Goal: Find contact information

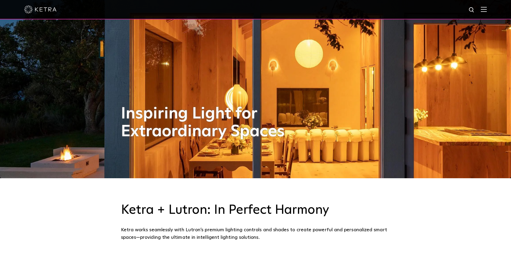
click at [485, 8] on div at bounding box center [255, 9] width 463 height 19
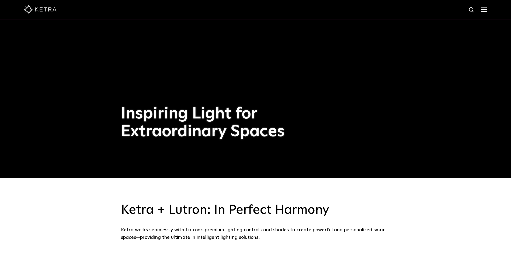
click at [487, 9] on img at bounding box center [484, 9] width 6 height 5
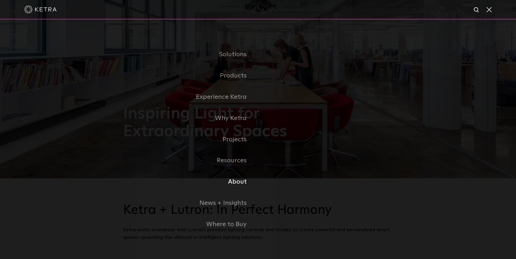
click at [241, 183] on link "About" at bounding box center [190, 181] width 135 height 21
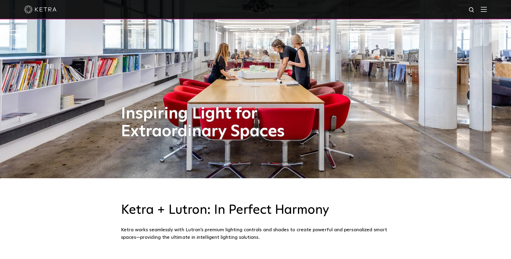
scroll to position [137, 0]
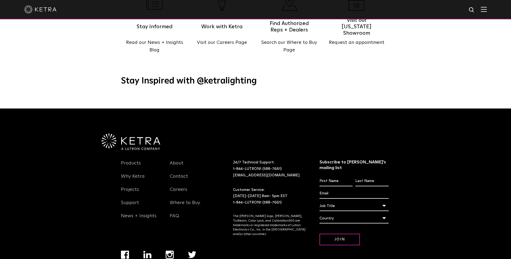
scroll to position [695, 0]
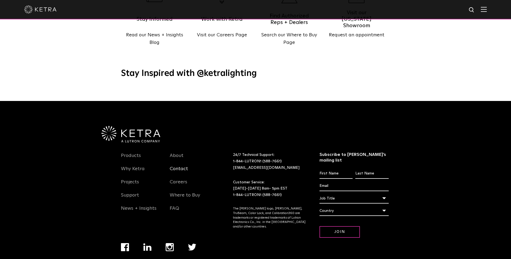
click at [175, 166] on link "Contact" at bounding box center [179, 172] width 18 height 12
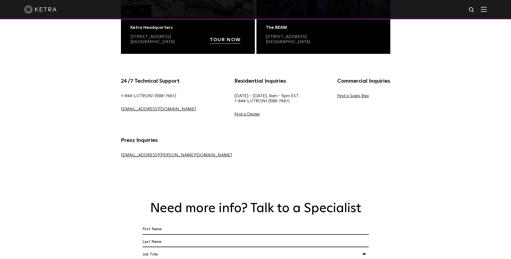
scroll to position [324, 0]
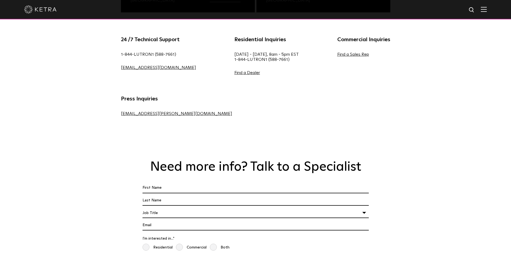
click at [493, 44] on div "24 /7 Technical Support 1-844-LUTRON1 (588-7661) lightingsupport@lutron.com Res…" at bounding box center [255, 83] width 511 height 122
click at [444, 64] on div "24 /7 Technical Support 1-844-LUTRON1 (588-7661) lightingsupport@lutron.com Res…" at bounding box center [255, 83] width 511 height 122
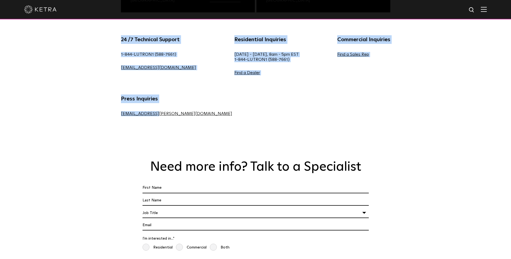
drag, startPoint x: 121, startPoint y: 38, endPoint x: 401, endPoint y: 57, distance: 281.3
click at [401, 57] on div "24 /7 Technical Support 1-844-LUTRON1 (588-7661) lightingsupport@lutron.com Res…" at bounding box center [255, 83] width 511 height 122
copy div "24 /7 Technical Support 1-844-LUTRON1 (588-7661) lightingsupport@lutron.com Res…"
